Goal: Information Seeking & Learning: Learn about a topic

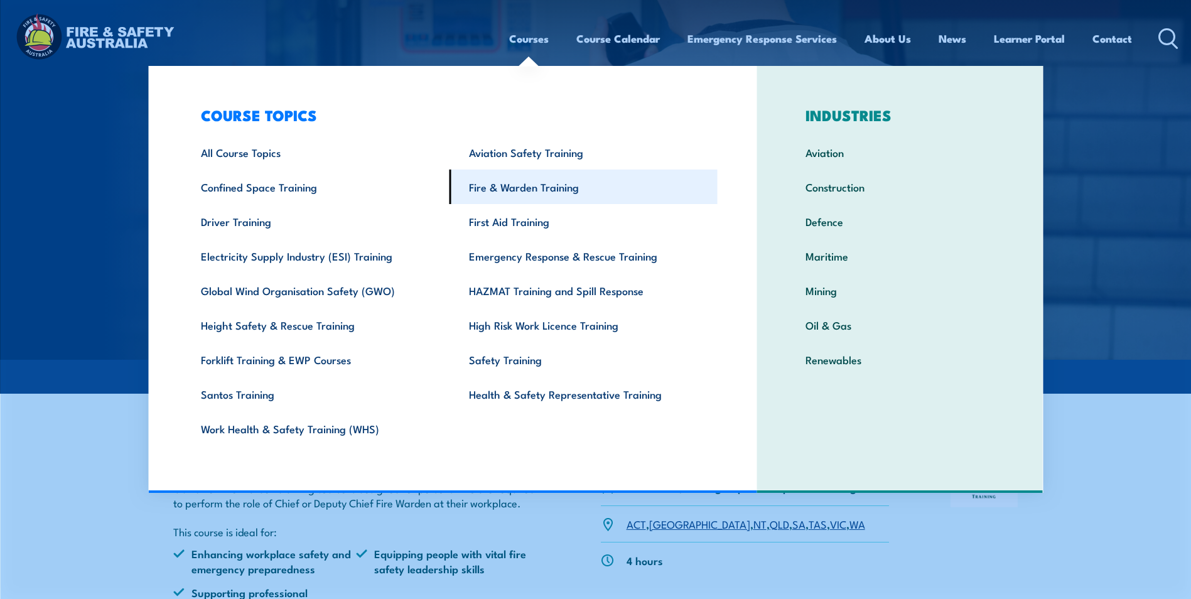
click at [553, 185] on link "Fire & Warden Training" at bounding box center [584, 187] width 268 height 35
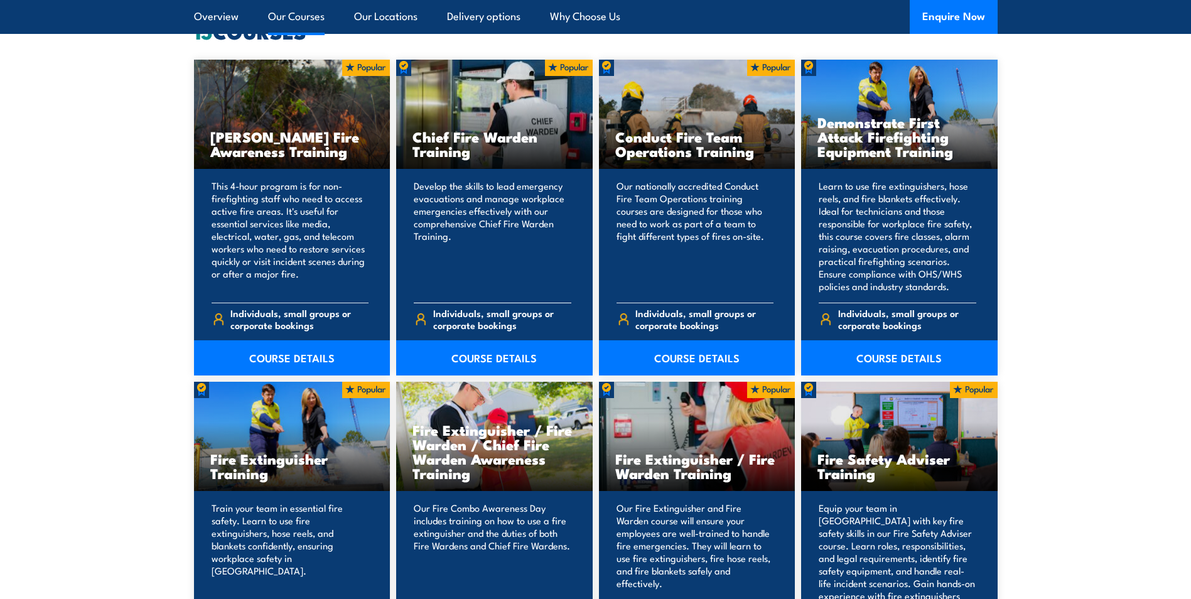
scroll to position [1005, 0]
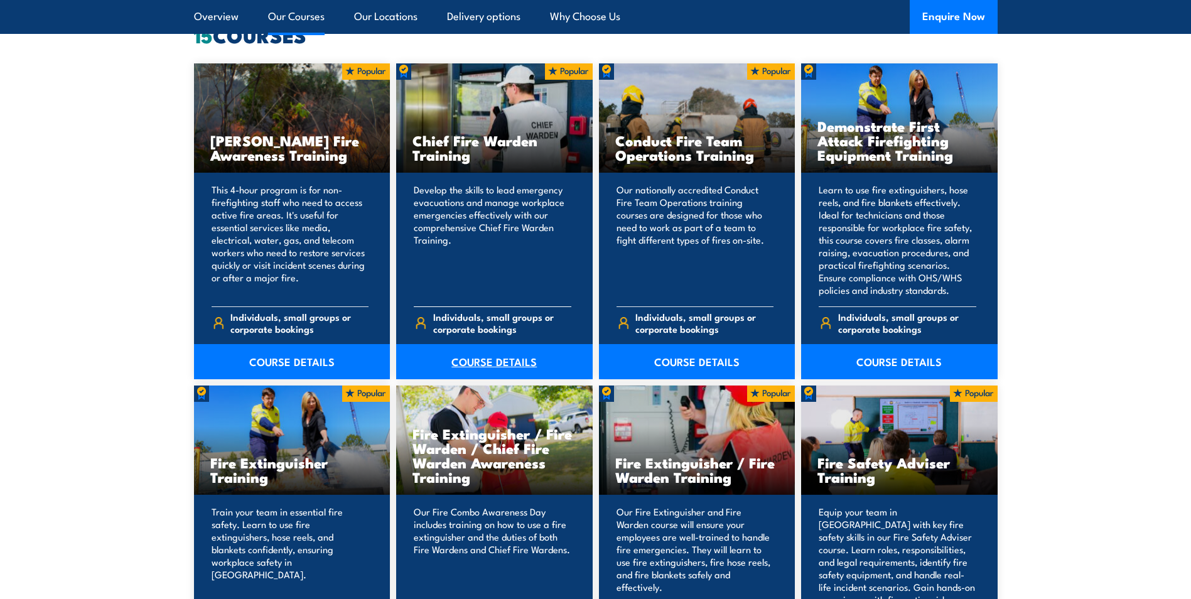
click at [519, 357] on link "COURSE DETAILS" at bounding box center [494, 361] width 197 height 35
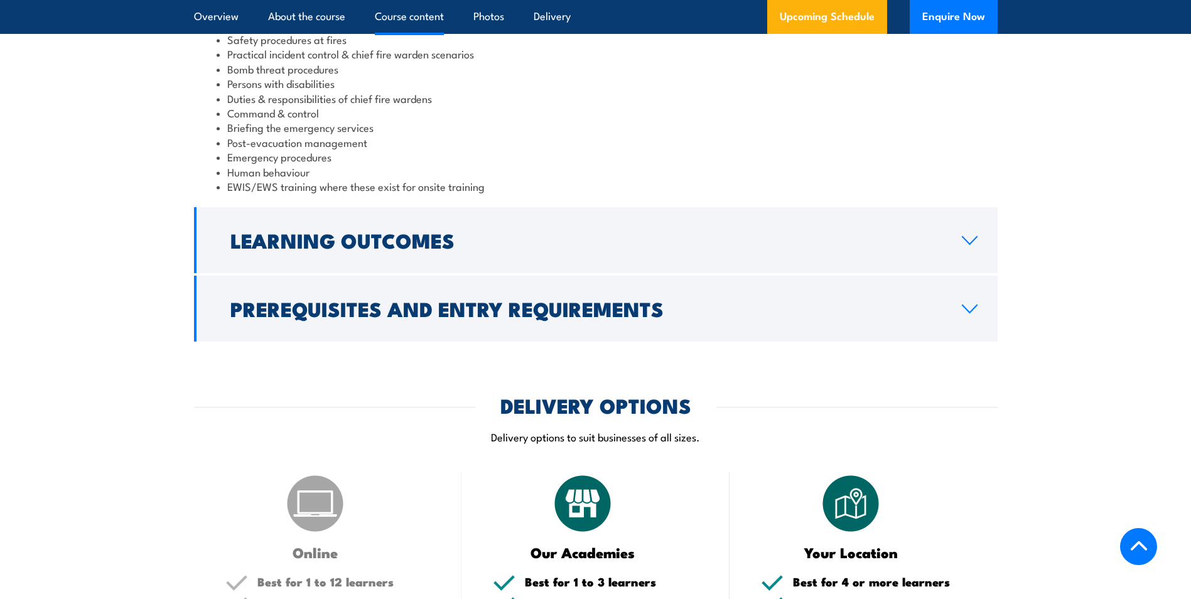
scroll to position [1382, 0]
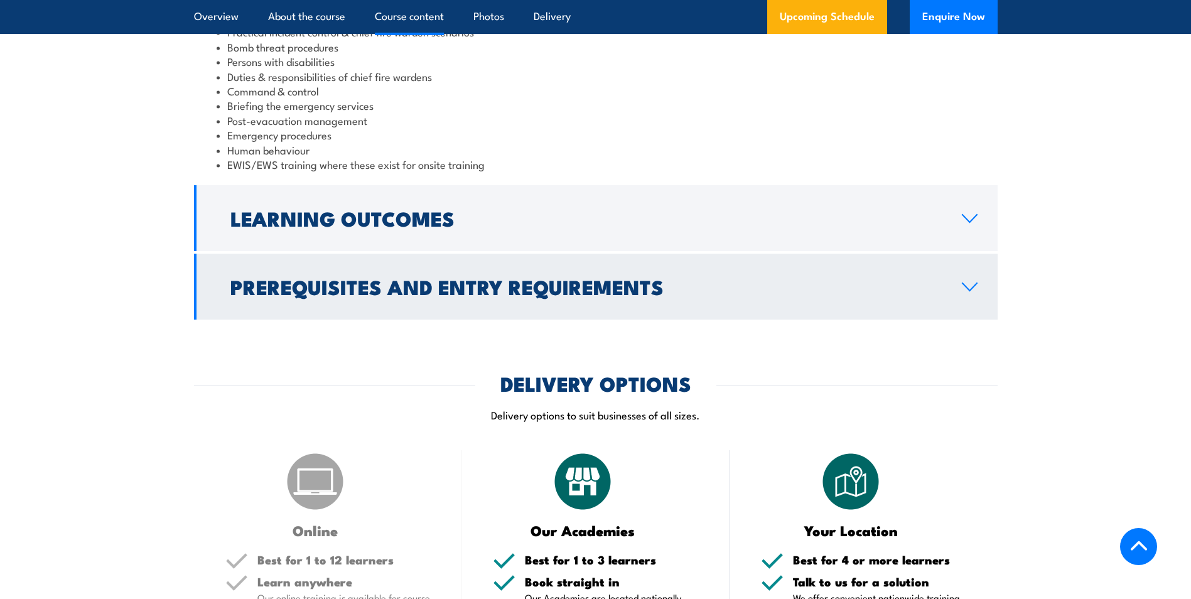
click at [930, 285] on h2 "Prerequisites and Entry Requirements" at bounding box center [586, 287] width 712 height 18
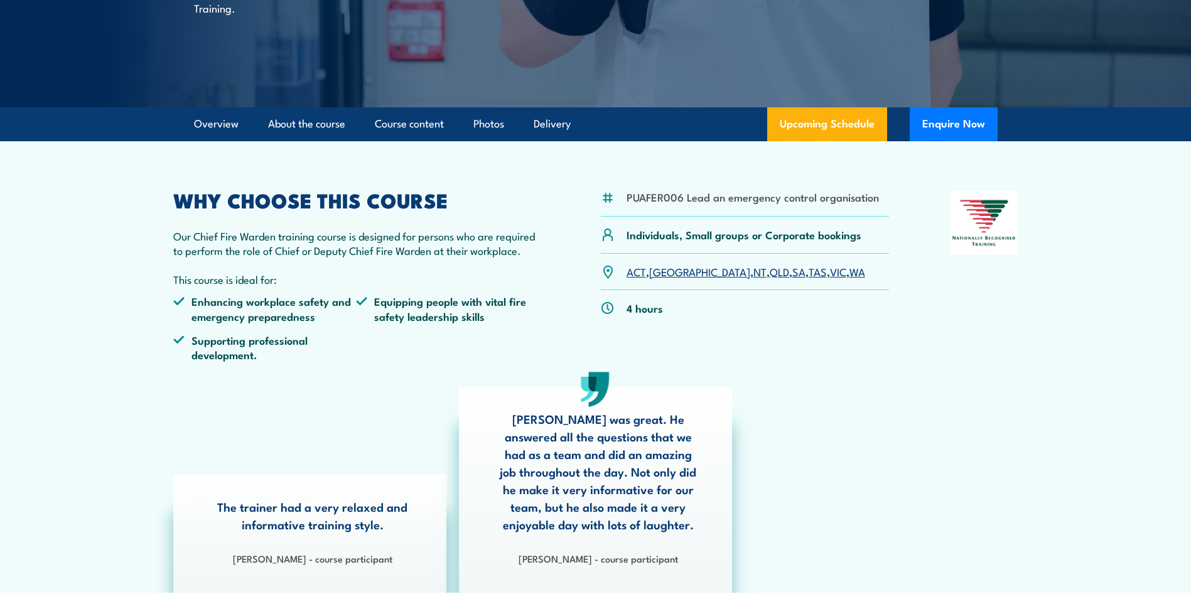
scroll to position [254, 0]
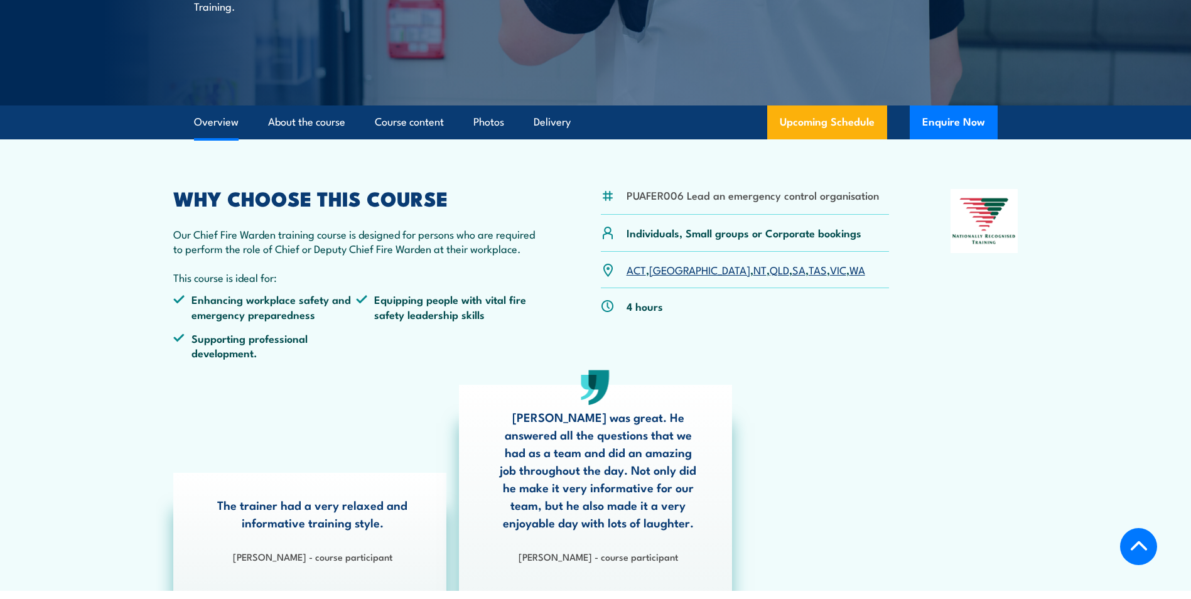
click at [770, 271] on link "QLD" at bounding box center [779, 269] width 19 height 15
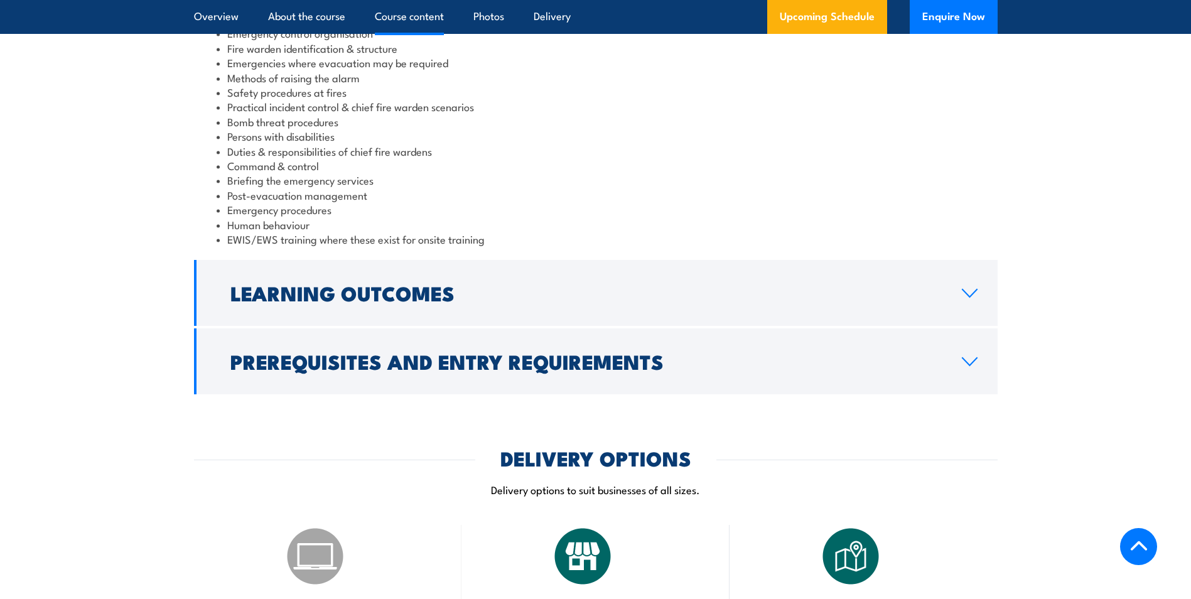
scroll to position [1298, 0]
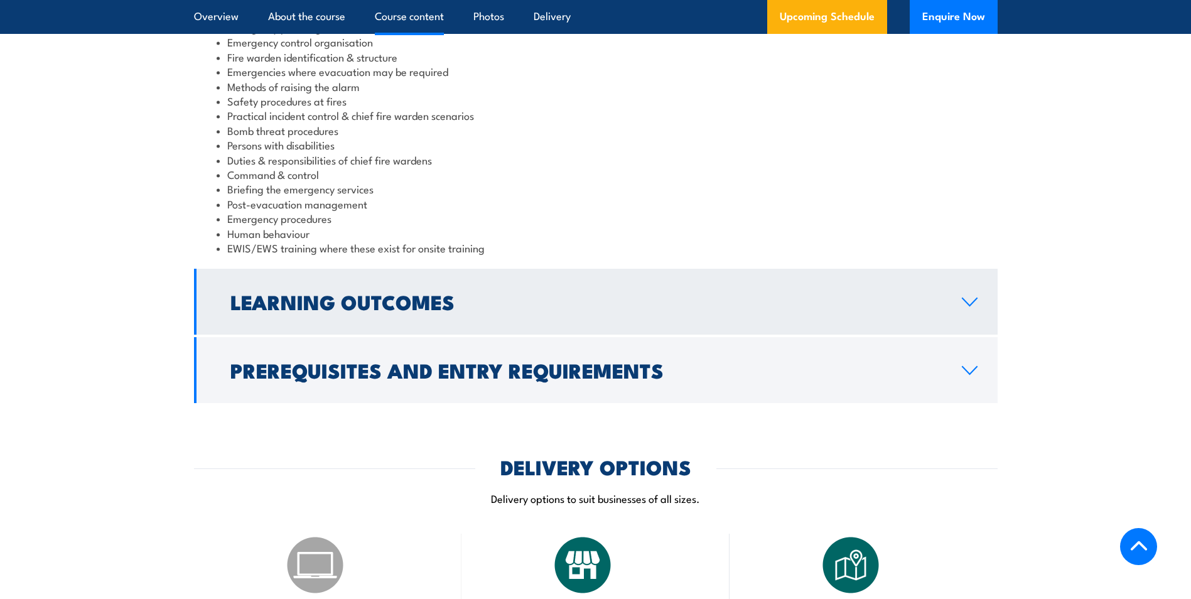
click at [393, 310] on h2 "Learning Outcomes" at bounding box center [586, 302] width 712 height 18
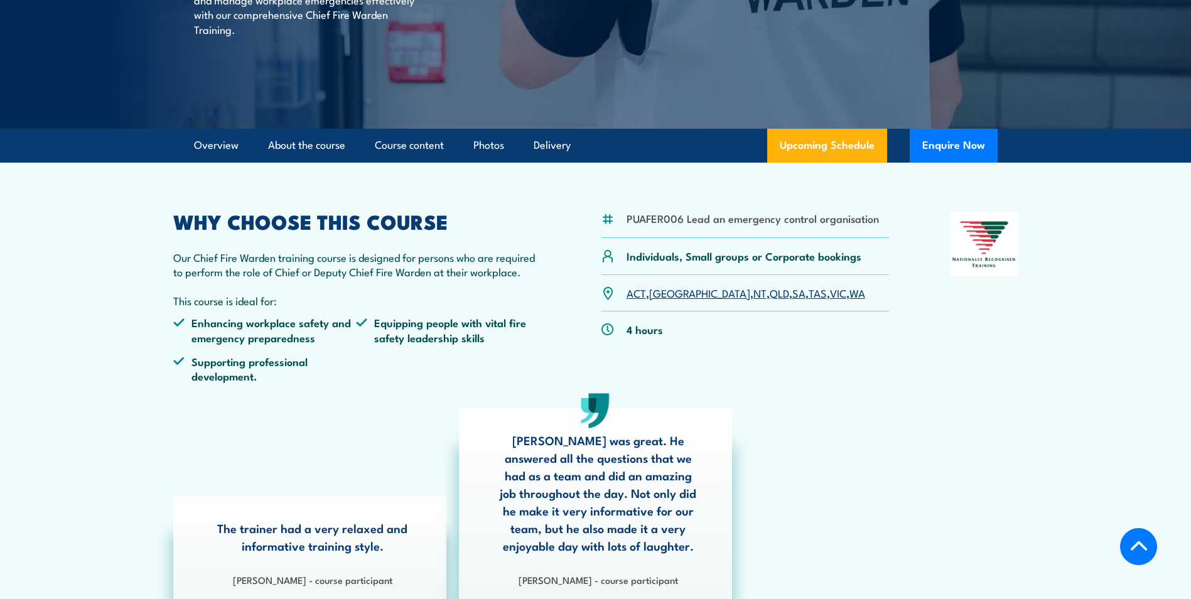
scroll to position [225, 0]
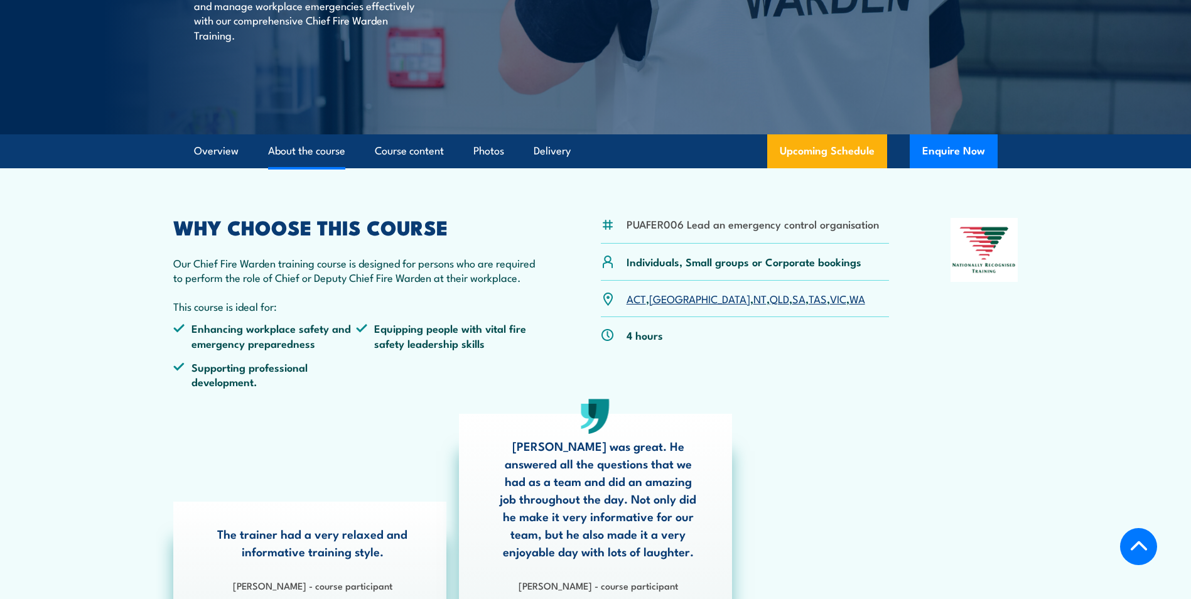
click at [291, 153] on link "About the course" at bounding box center [306, 150] width 77 height 33
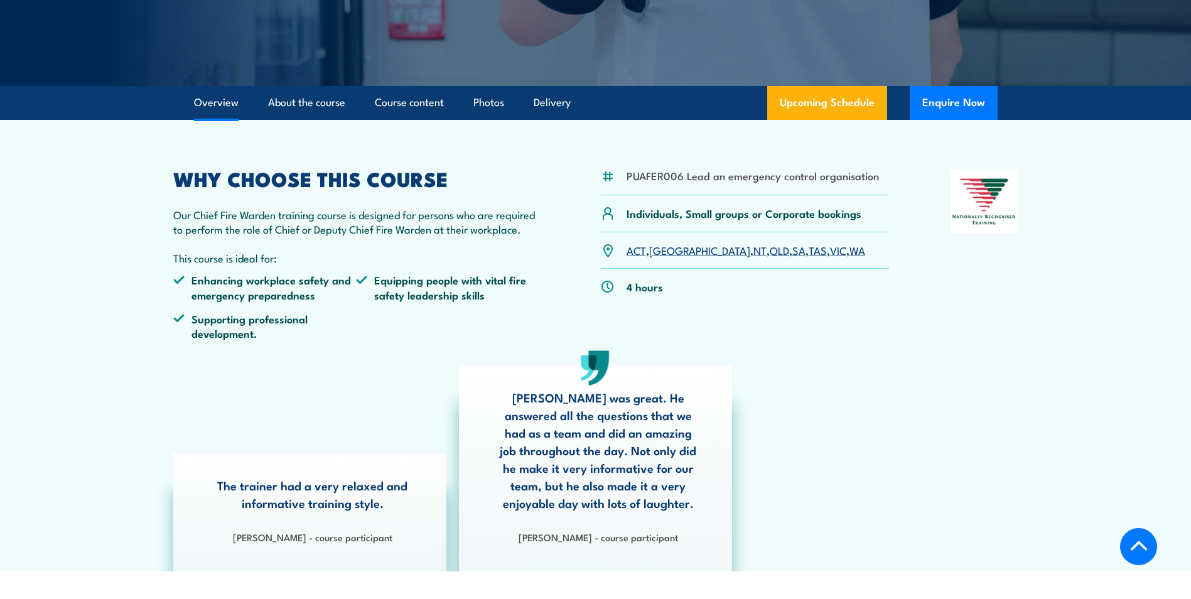
scroll to position [256, 0]
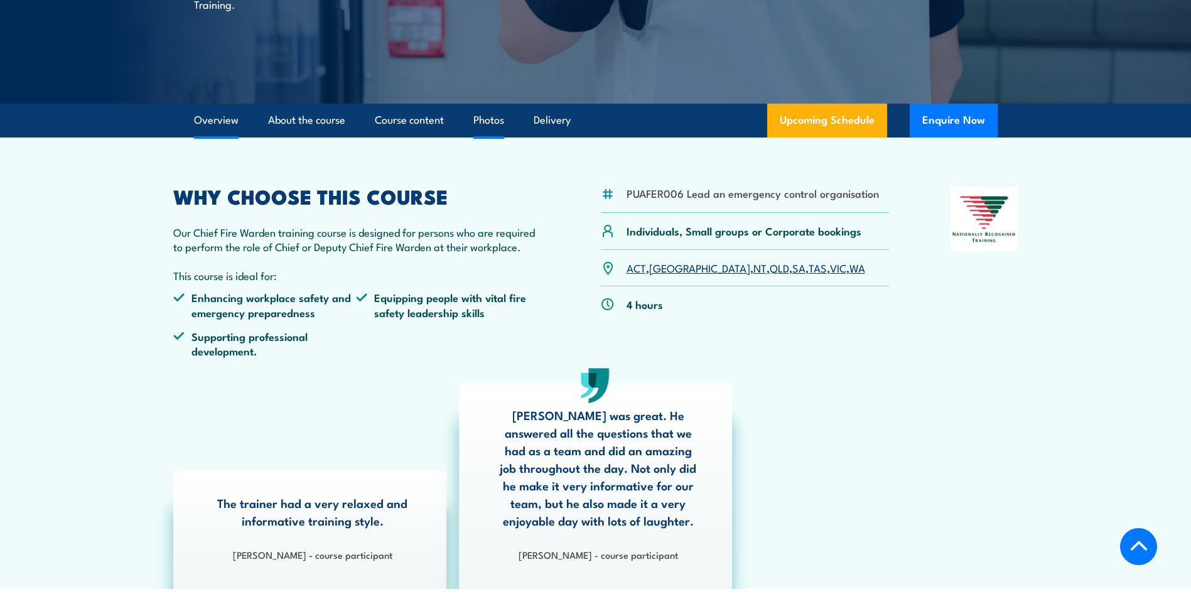
click at [500, 124] on link "Photos" at bounding box center [489, 120] width 31 height 33
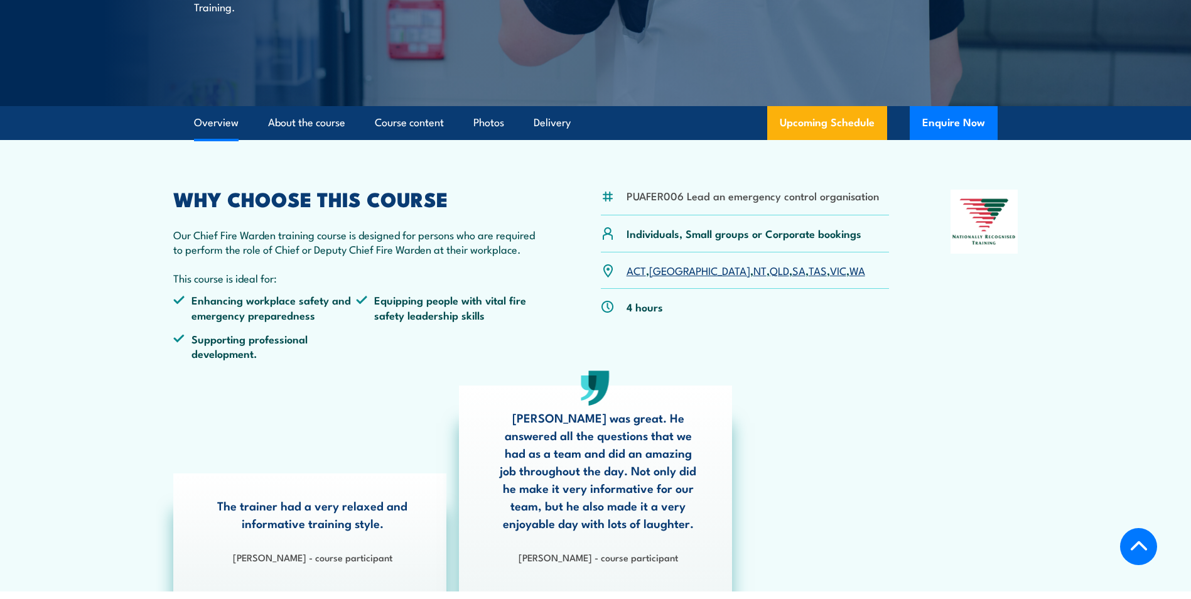
scroll to position [244, 0]
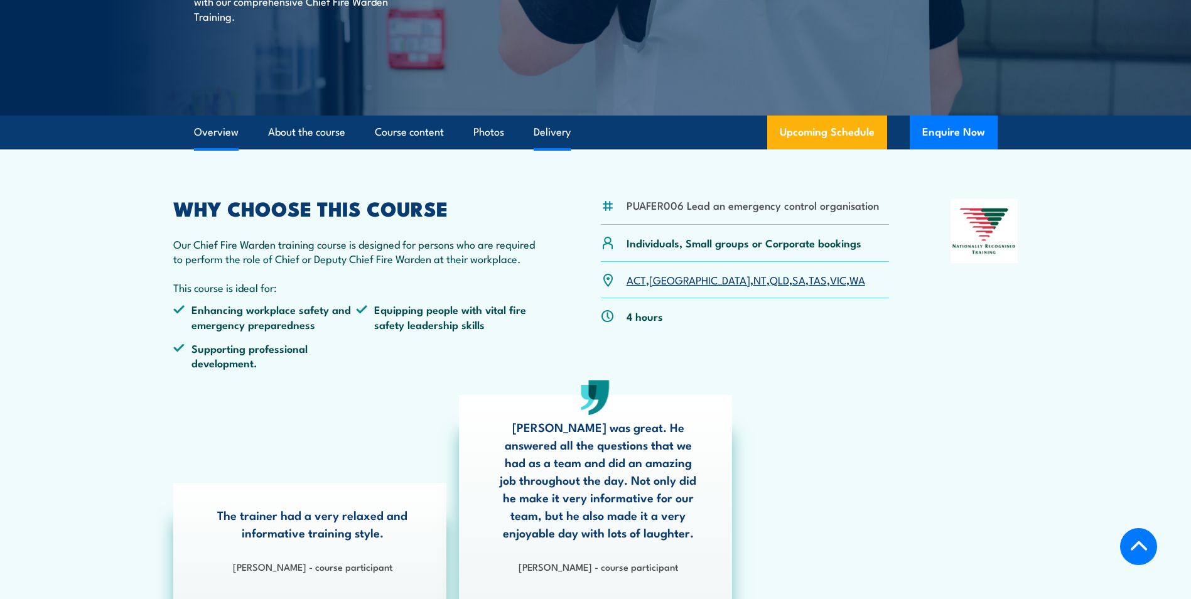
click at [555, 132] on link "Delivery" at bounding box center [552, 132] width 37 height 33
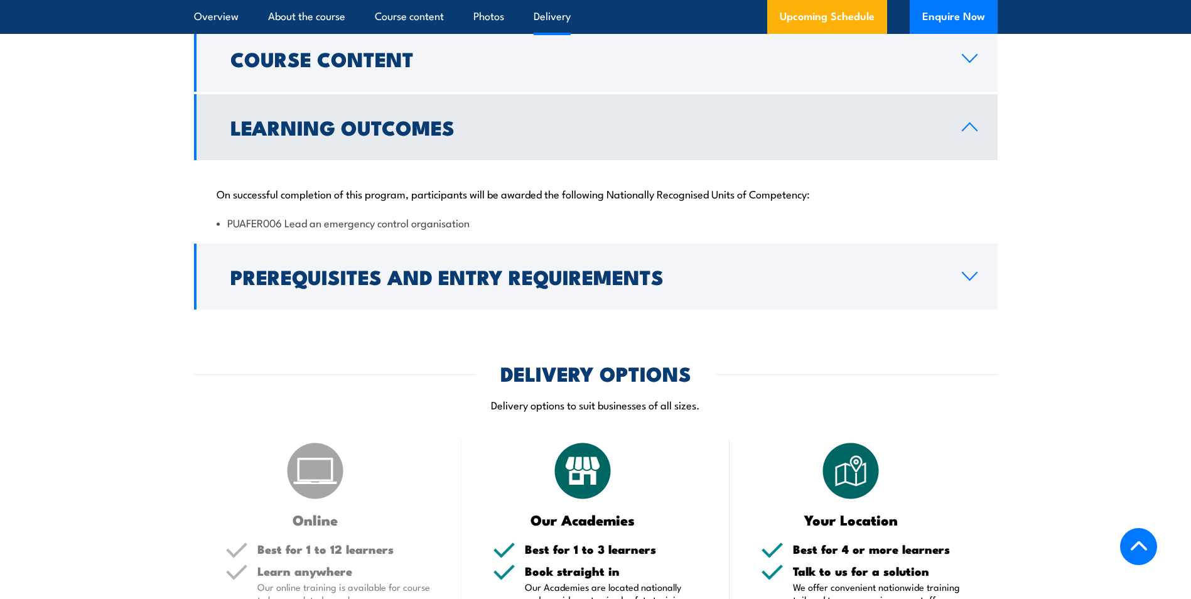
scroll to position [1565, 0]
